Goal: Task Accomplishment & Management: Use online tool/utility

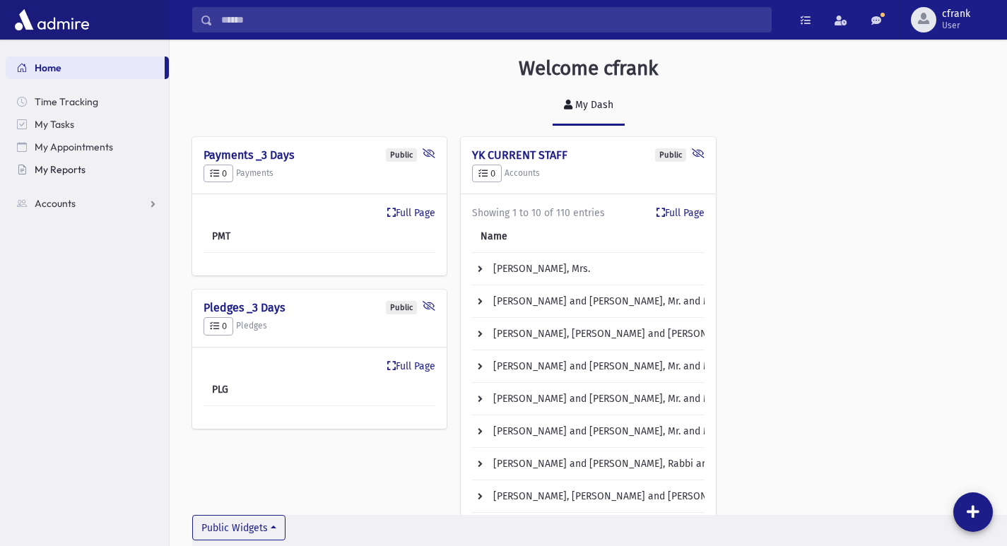
click at [69, 170] on span "My Reports" at bounding box center [60, 169] width 51 height 13
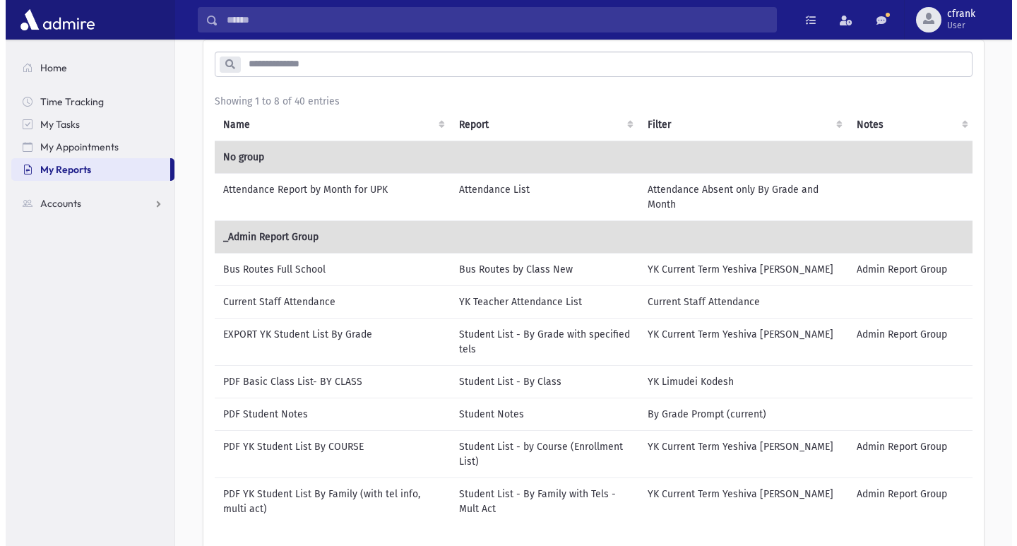
scroll to position [212, 0]
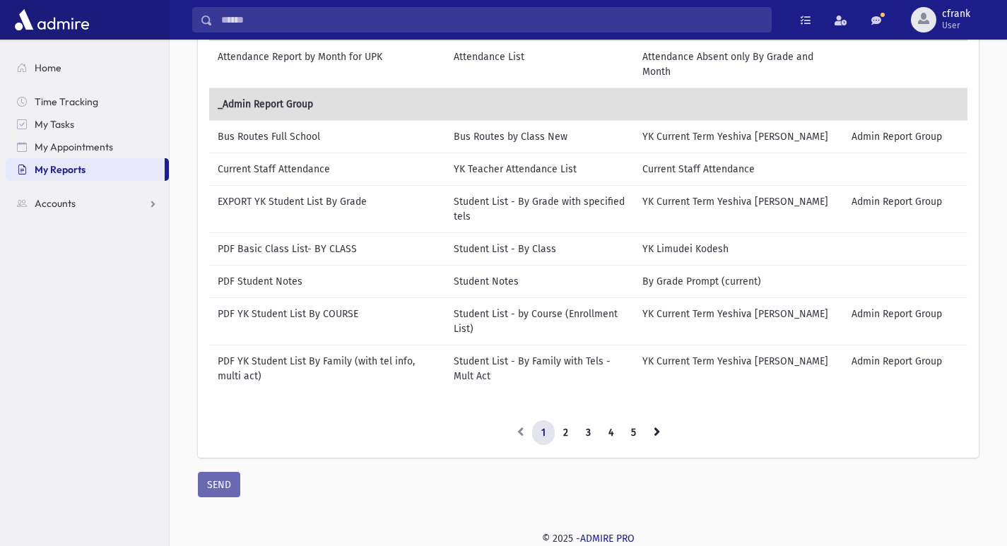
click at [257, 167] on td "Current Staff Attendance" at bounding box center [327, 169] width 236 height 33
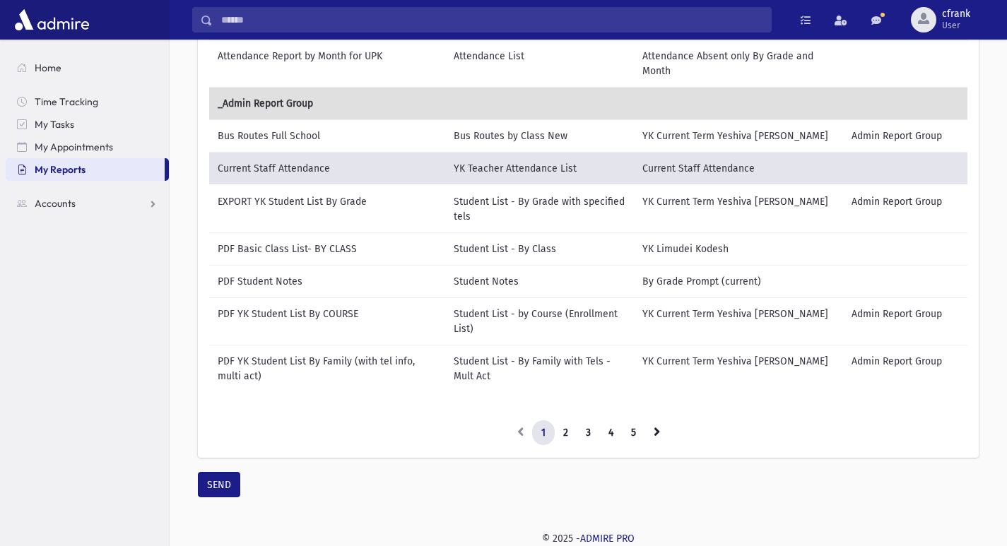
click at [258, 203] on td "EXPORT YK Student List By Grade" at bounding box center [327, 209] width 236 height 48
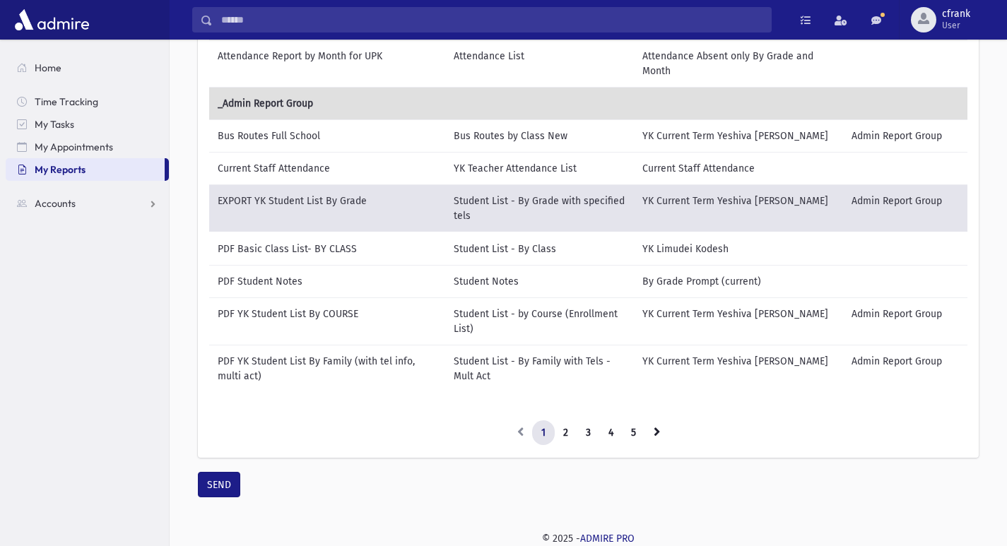
click at [253, 365] on td "PDF YK Student List By Family (with tel info, multi act)" at bounding box center [327, 368] width 236 height 47
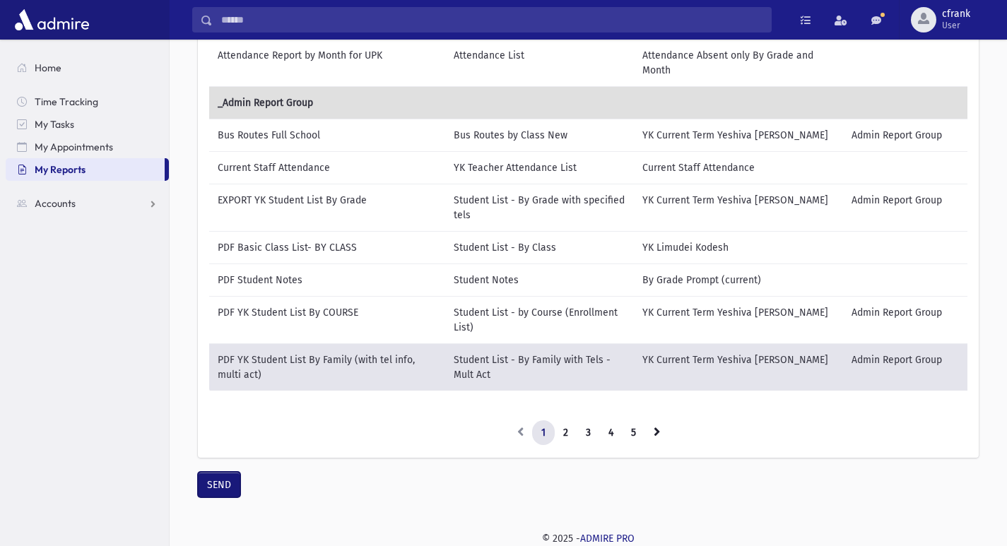
click at [220, 482] on button "SEND" at bounding box center [219, 484] width 42 height 25
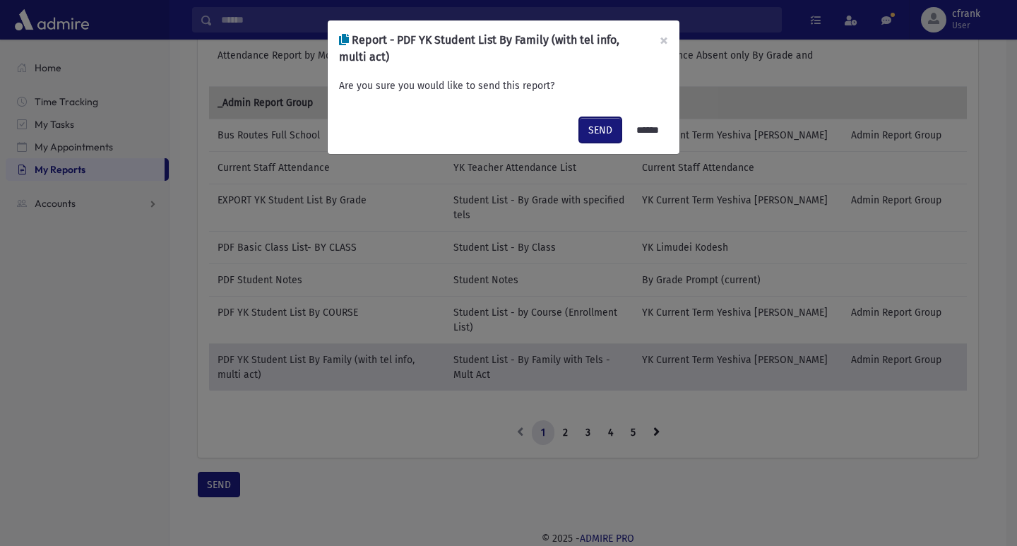
click at [597, 125] on button "SEND" at bounding box center [600, 129] width 42 height 25
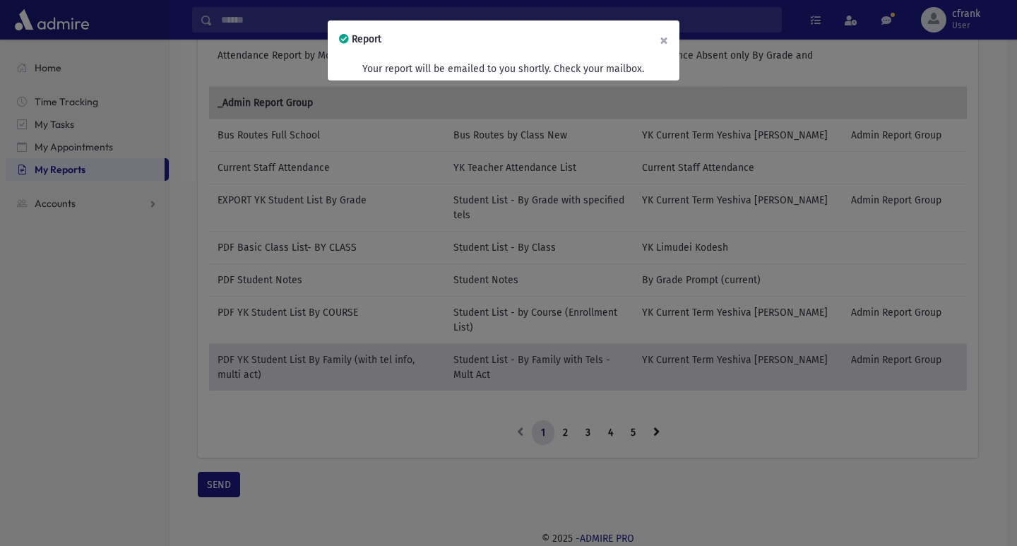
click at [670, 47] on button "×" at bounding box center [664, 40] width 31 height 40
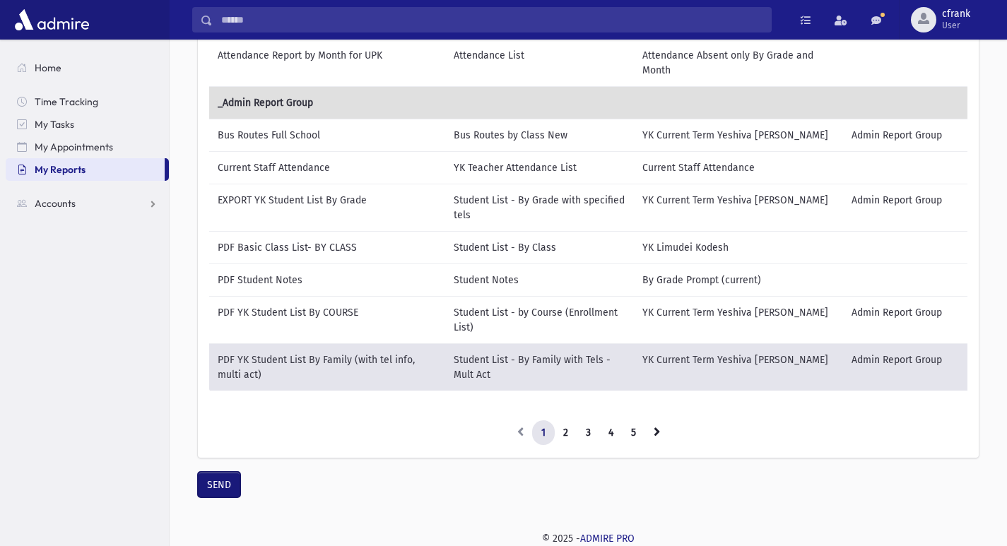
scroll to position [0, 0]
